Goal: Information Seeking & Learning: Learn about a topic

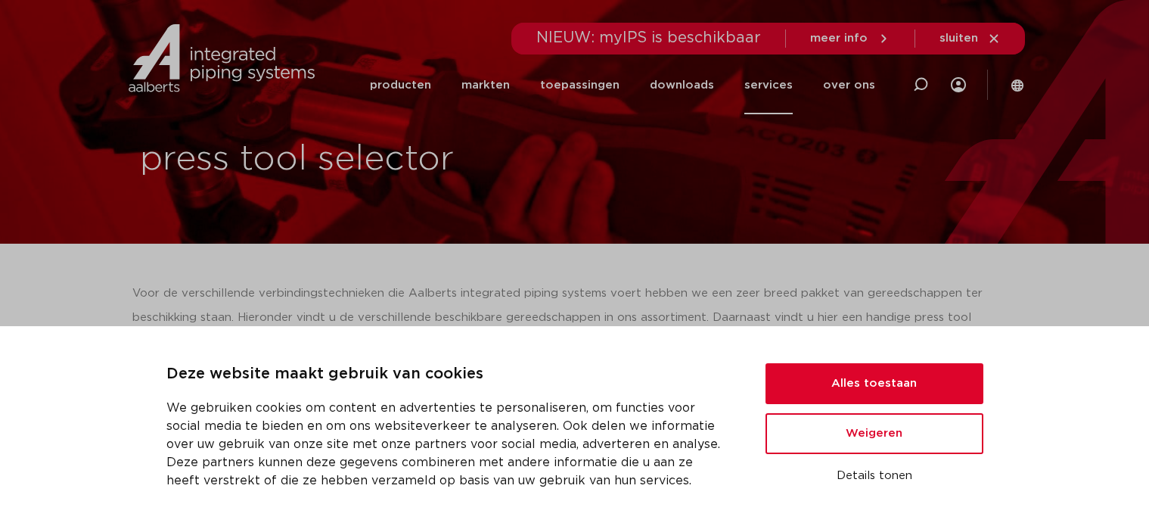
scroll to position [278, 0]
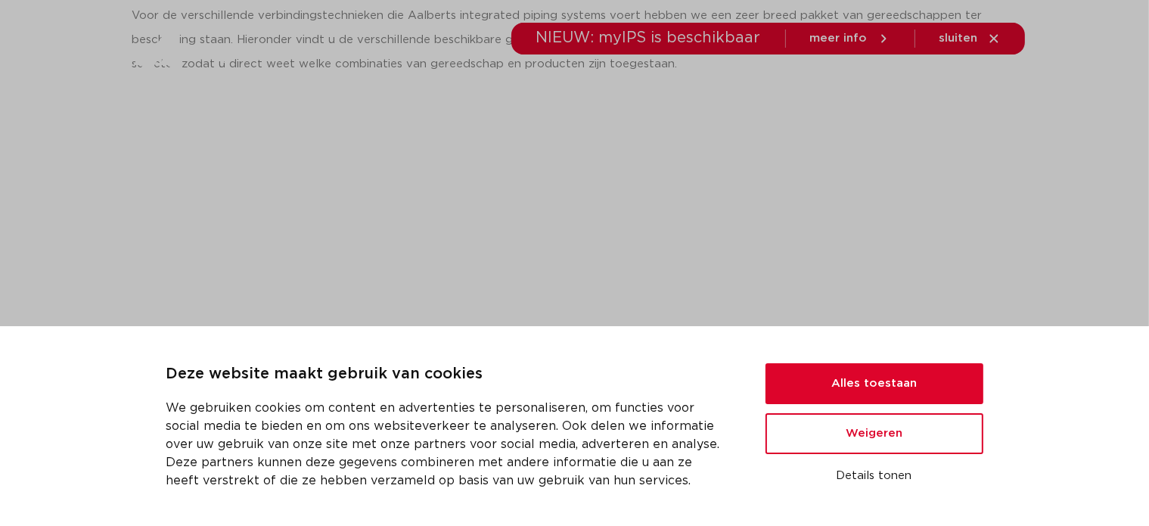
click at [842, 411] on ul "Alles toestaan Weigeren Details tonen" at bounding box center [875, 426] width 218 height 126
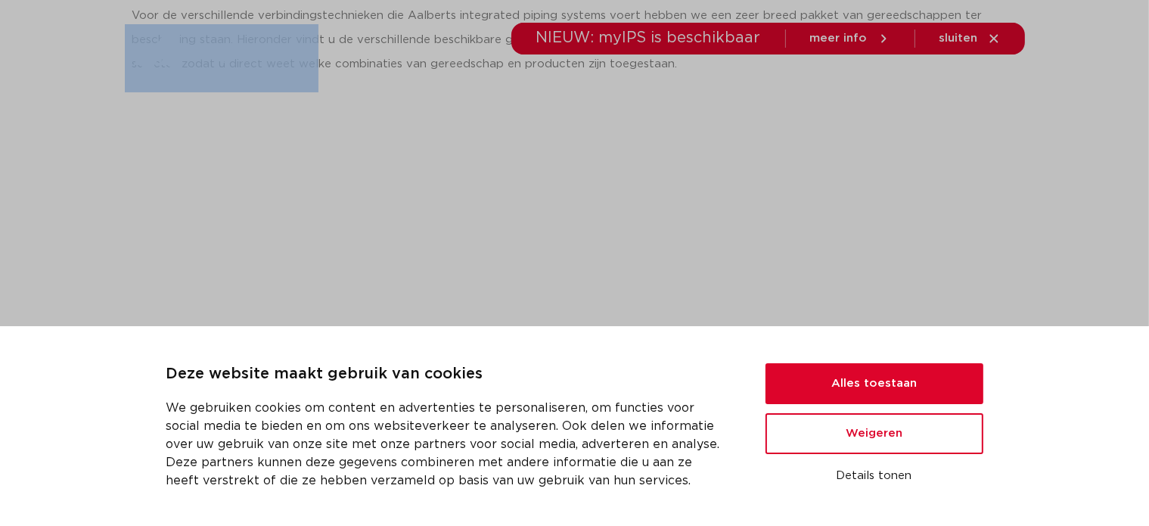
click at [842, 411] on ul "Alles toestaan Weigeren Details tonen" at bounding box center [875, 426] width 218 height 126
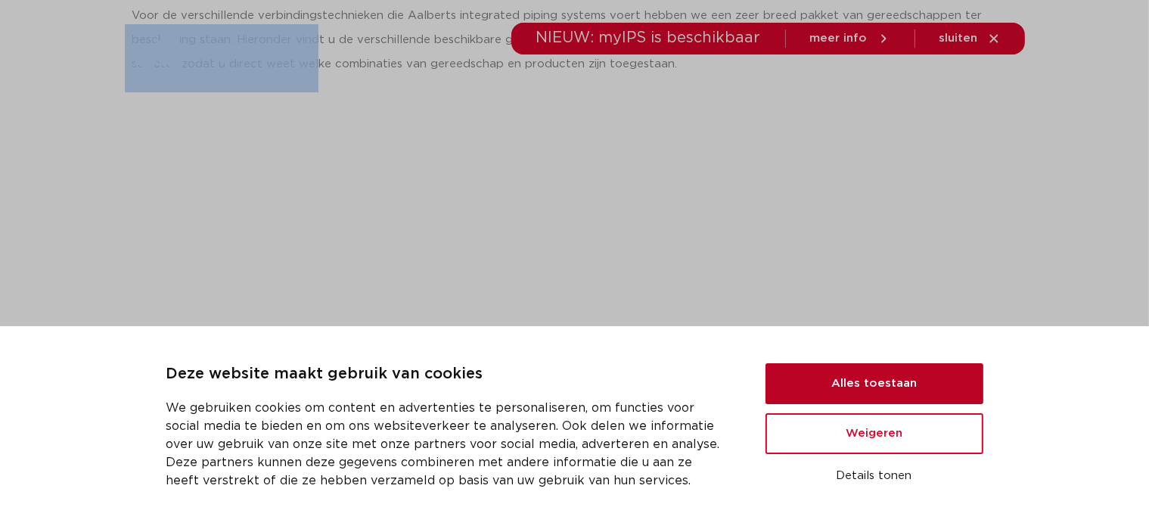
click at [829, 384] on button "Alles toestaan" at bounding box center [875, 383] width 218 height 41
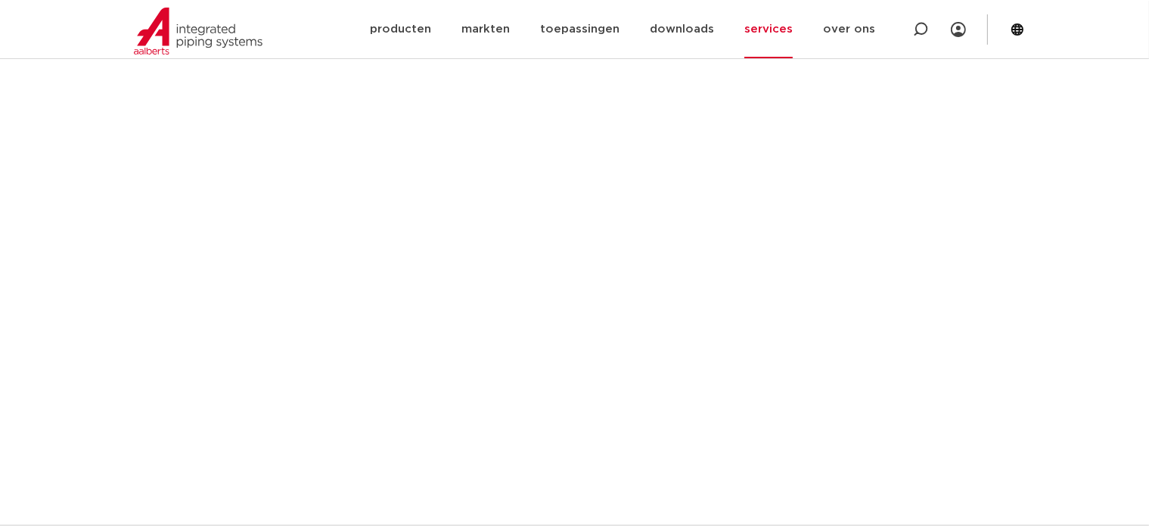
scroll to position [456, 0]
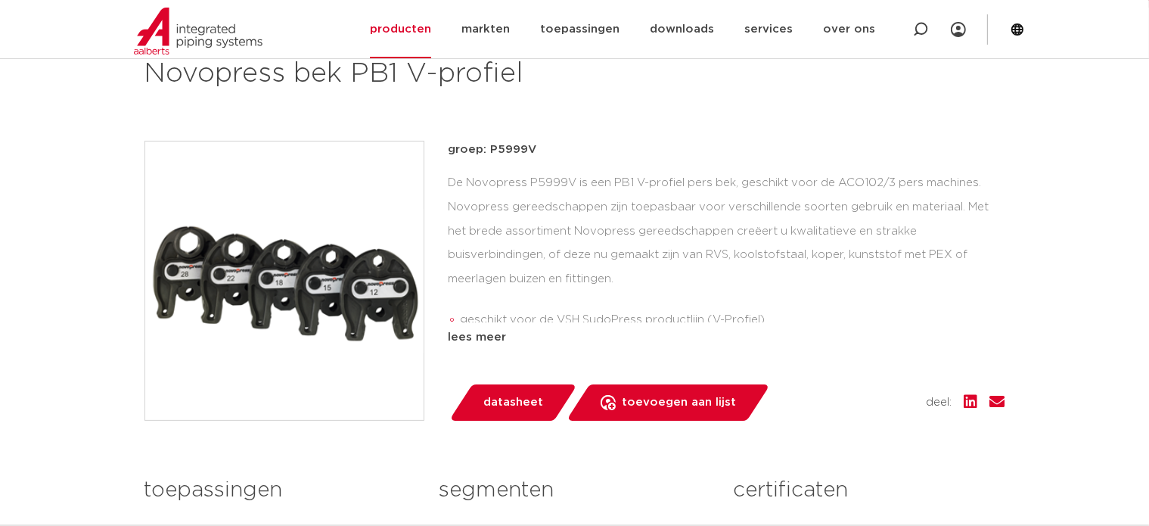
scroll to position [236, 0]
click at [493, 335] on div "lees meer" at bounding box center [727, 337] width 557 height 18
